Goal: Task Accomplishment & Management: Use online tool/utility

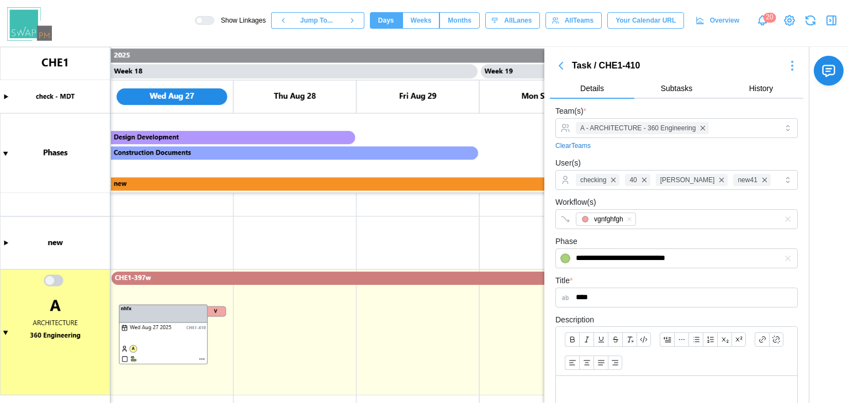
scroll to position [0, 10694]
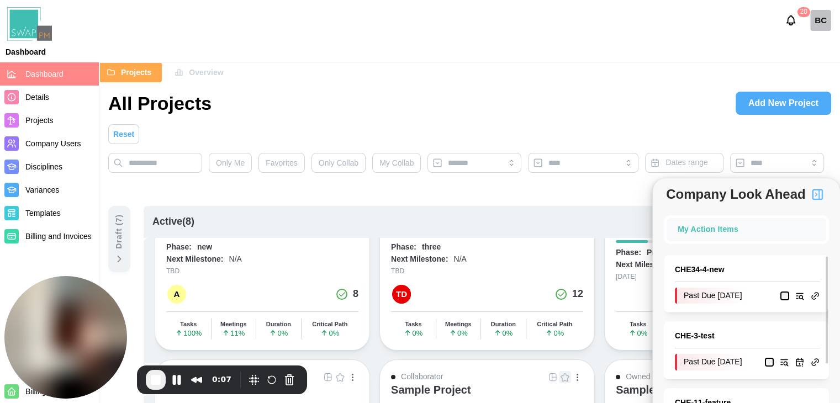
scroll to position [110, 0]
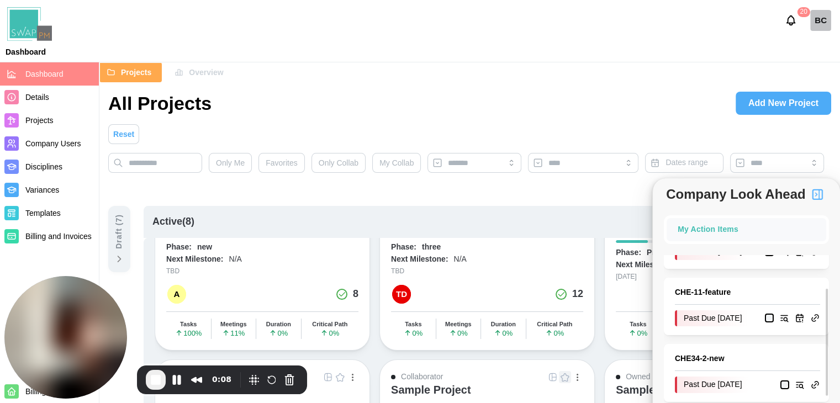
click at [711, 299] on link "CHE - 11 - feature" at bounding box center [747, 293] width 145 height 12
click at [119, 257] on icon at bounding box center [119, 258] width 11 height 11
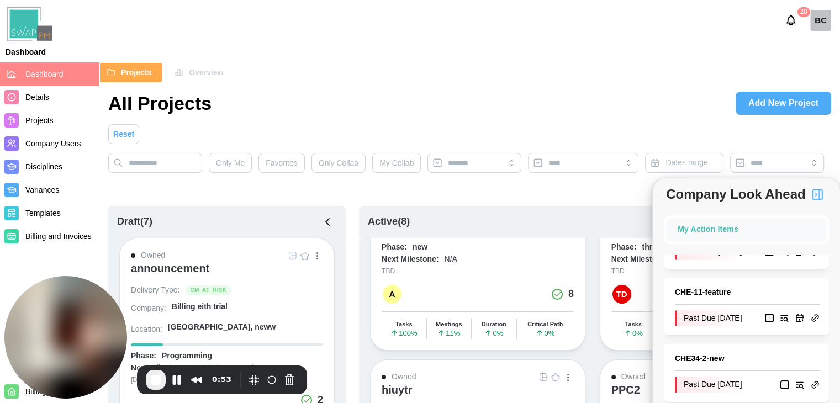
click at [168, 270] on div "announcement" at bounding box center [170, 268] width 78 height 13
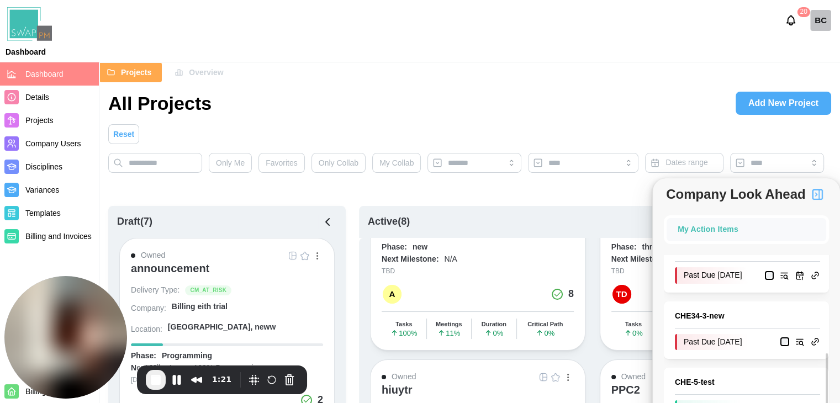
scroll to position [331, 0]
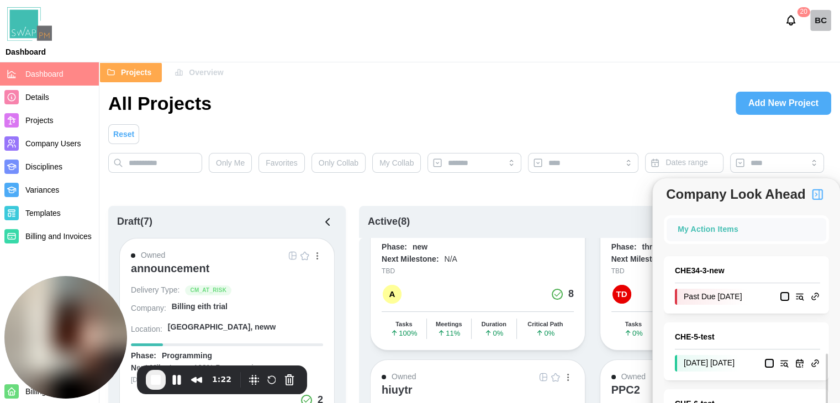
click at [710, 314] on div "CHE34 - 3 - new Past Due 2025-08-06" at bounding box center [746, 284] width 165 height 57
click at [710, 277] on link "CHE34 - 3 - new" at bounding box center [747, 271] width 145 height 12
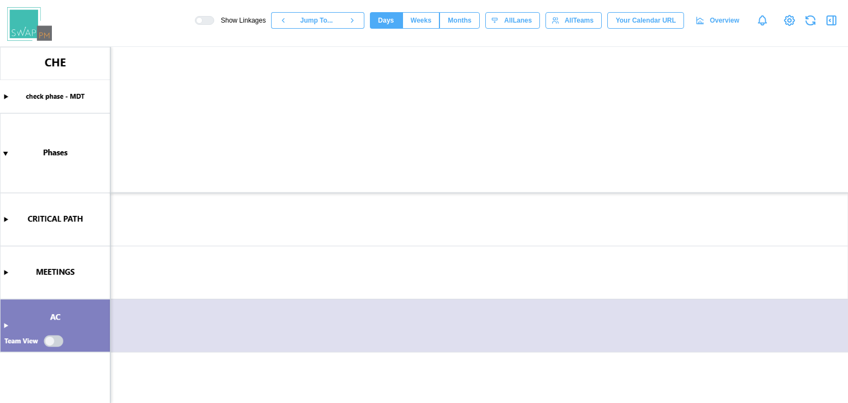
scroll to position [0, 500]
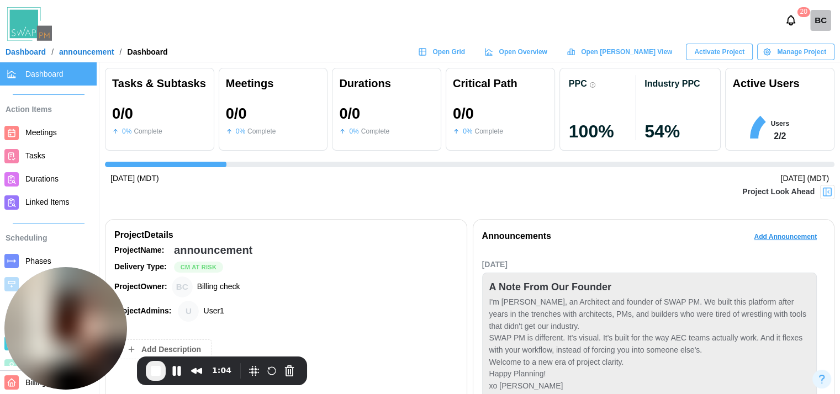
click at [44, 138] on span "Meetings" at bounding box center [58, 133] width 67 height 14
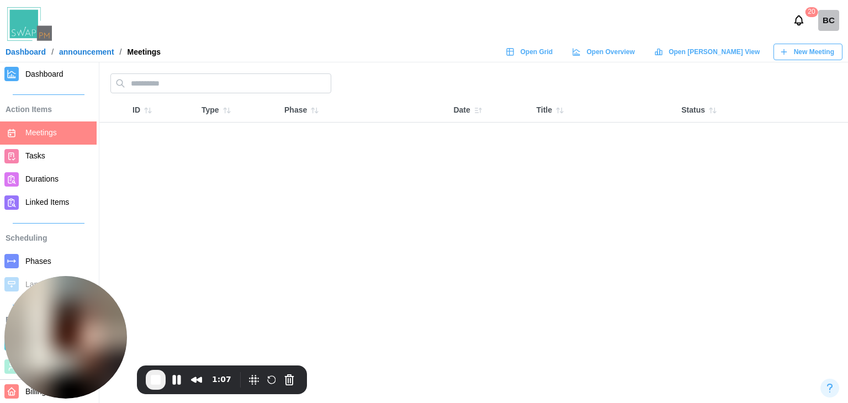
click at [810, 51] on span "New Meeting" at bounding box center [814, 51] width 40 height 15
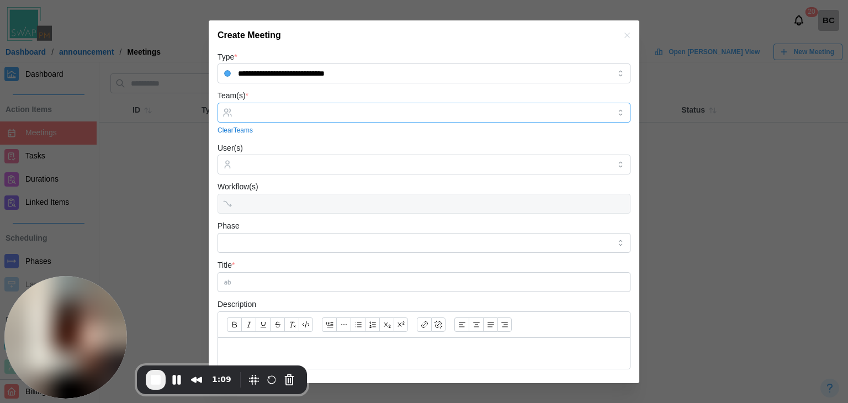
click at [360, 116] on input "Team(s) *" at bounding box center [424, 112] width 372 height 9
click at [310, 113] on input "Team(s) *" at bounding box center [424, 112] width 372 height 9
click at [291, 165] on input "User(s)" at bounding box center [424, 164] width 372 height 9
click at [276, 104] on div at bounding box center [422, 112] width 375 height 19
click at [237, 130] on link "Clear Teams" at bounding box center [235, 130] width 35 height 10
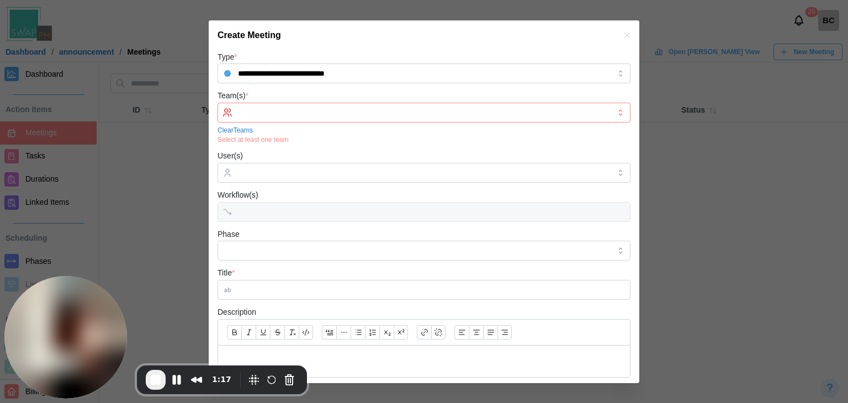
click at [623, 36] on icon "button" at bounding box center [627, 35] width 9 height 9
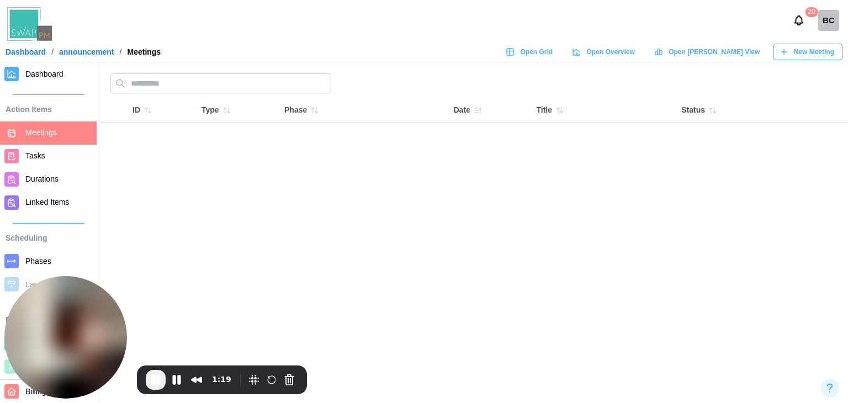
scroll to position [144, 0]
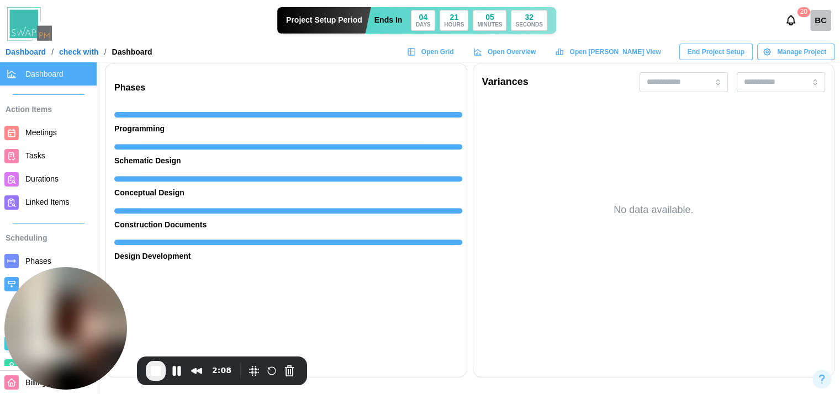
scroll to position [386, 0]
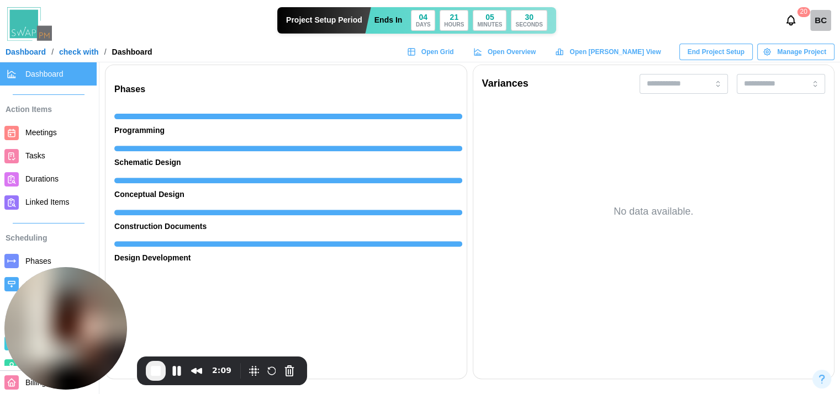
click at [159, 373] on span "End Recording" at bounding box center [155, 370] width 13 height 13
